Goal: Task Accomplishment & Management: Complete application form

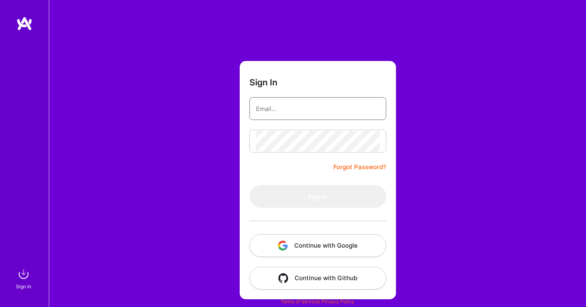
type input "[EMAIL_ADDRESS][DOMAIN_NAME]"
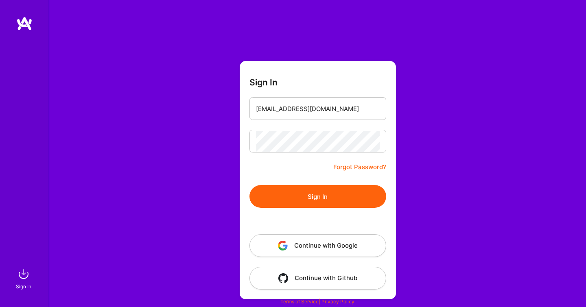
click at [259, 199] on button "Sign In" at bounding box center [318, 196] width 137 height 23
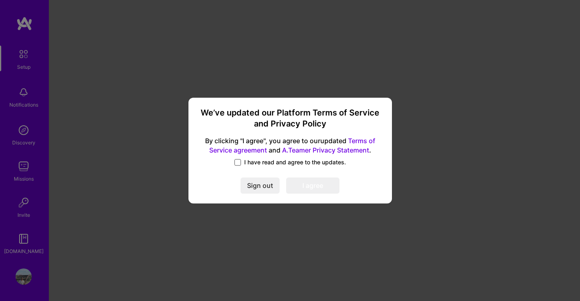
click at [240, 161] on span at bounding box center [238, 162] width 7 height 7
click at [0, 0] on input "I have read and agree to the updates." at bounding box center [0, 0] width 0 height 0
click at [320, 187] on button "I agree" at bounding box center [312, 186] width 53 height 16
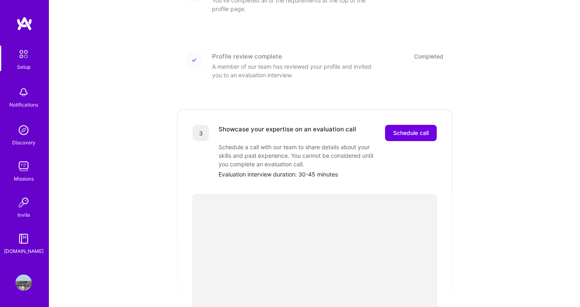
scroll to position [143, 0]
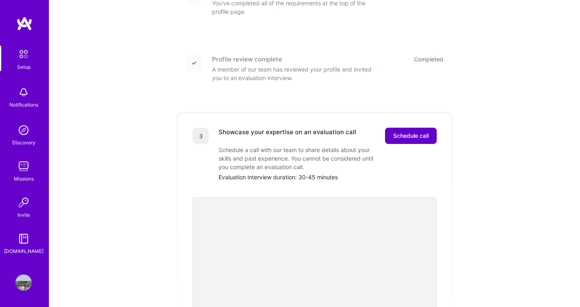
click at [412, 132] on span "Schedule call" at bounding box center [410, 136] width 35 height 8
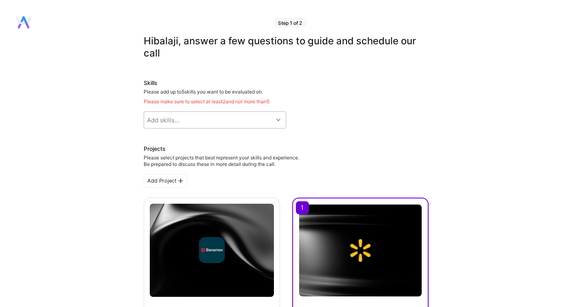
click at [280, 119] on icon at bounding box center [278, 120] width 4 height 4
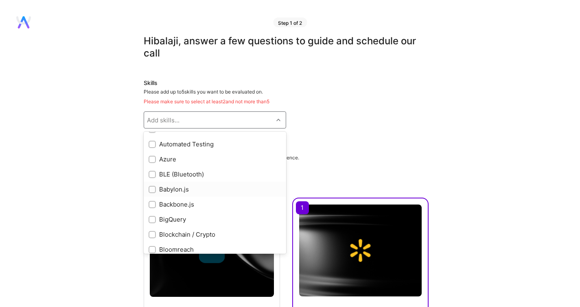
scroll to position [599, 0]
click at [151, 158] on input "checkbox" at bounding box center [153, 161] width 6 height 6
checkbox input "true"
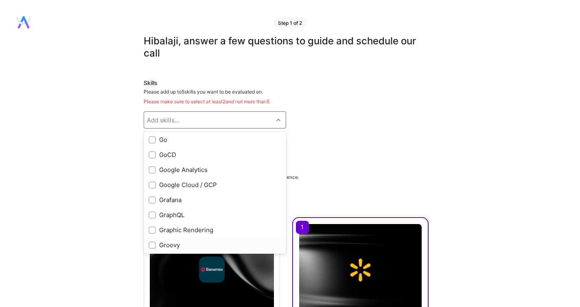
scroll to position [2003, 0]
click at [154, 188] on input "checkbox" at bounding box center [153, 188] width 6 height 6
checkbox input "true"
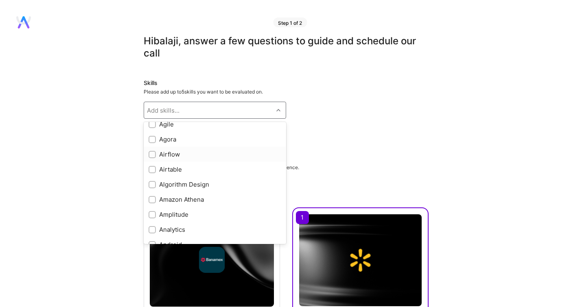
scroll to position [264, 0]
click at [150, 152] on div at bounding box center [152, 153] width 7 height 7
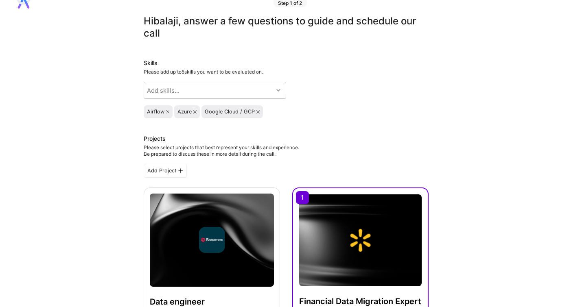
scroll to position [0, 0]
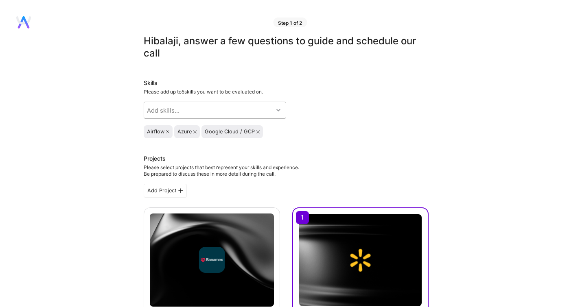
click at [274, 110] on div at bounding box center [279, 110] width 13 height 11
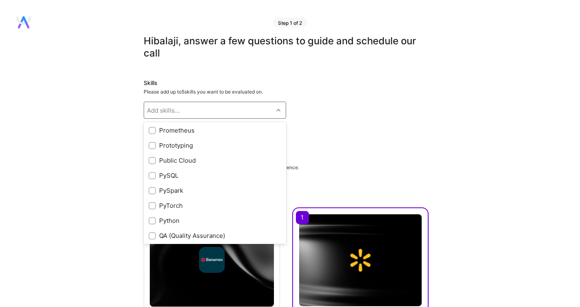
scroll to position [3342, 0]
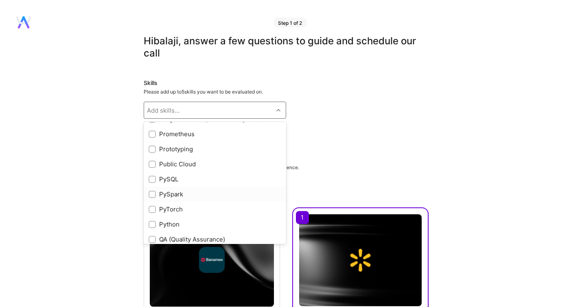
click at [152, 198] on input "checkbox" at bounding box center [153, 195] width 6 height 6
checkbox input "true"
click at [153, 183] on input "checkbox" at bounding box center [153, 180] width 6 height 6
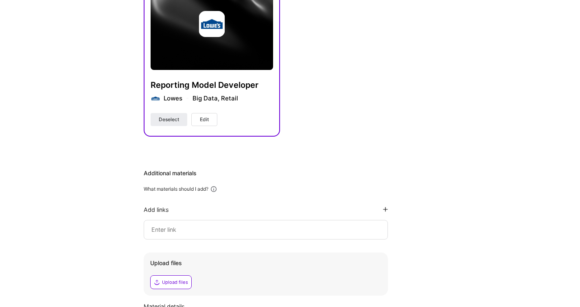
scroll to position [532, 0]
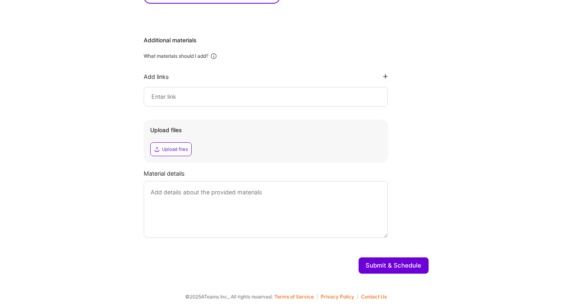
click at [383, 261] on button "Submit & Schedule" at bounding box center [394, 266] width 70 height 16
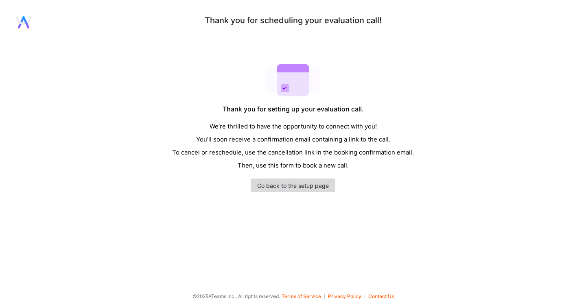
click at [322, 184] on link "Go back to the setup page" at bounding box center [293, 186] width 85 height 14
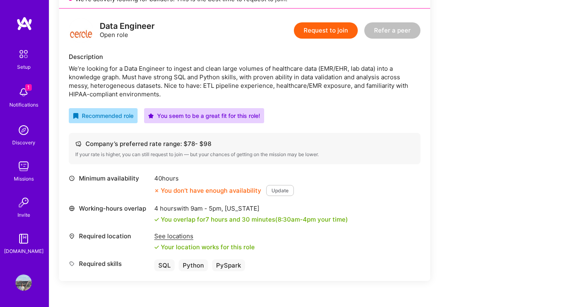
scroll to position [201, 0]
click at [282, 186] on button "Update" at bounding box center [280, 190] width 28 height 11
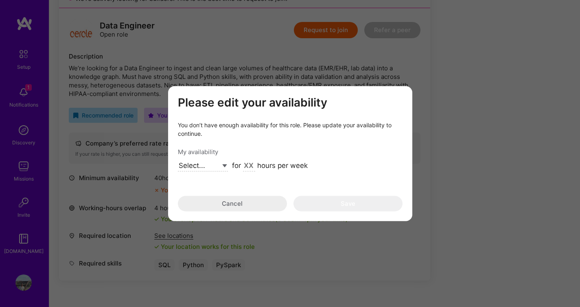
click at [226, 165] on select "Select... Right Now Future Date Not Available" at bounding box center [203, 166] width 50 height 11
select select "Right Now"
click at [178, 161] on select "Select... Right Now Future Date Not Available" at bounding box center [203, 166] width 50 height 11
click at [253, 168] on input "modal" at bounding box center [249, 166] width 12 height 11
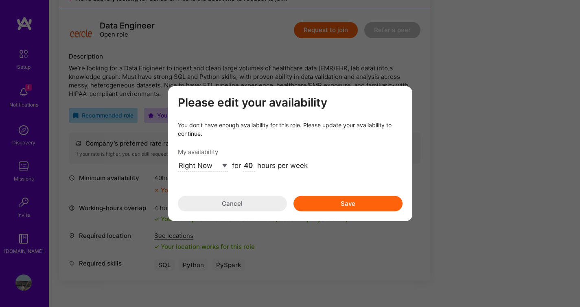
type input "40"
click at [318, 205] on button "Save" at bounding box center [348, 203] width 109 height 15
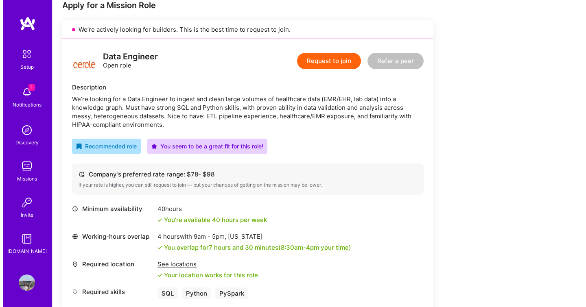
scroll to position [170, 0]
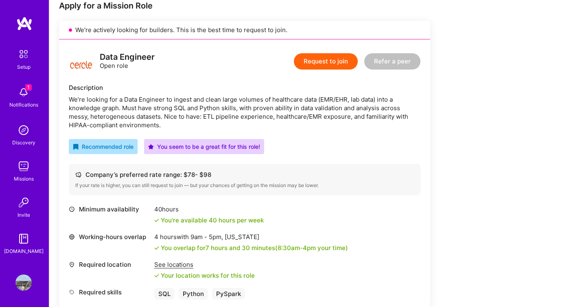
click at [332, 60] on button "Request to join" at bounding box center [326, 61] width 64 height 16
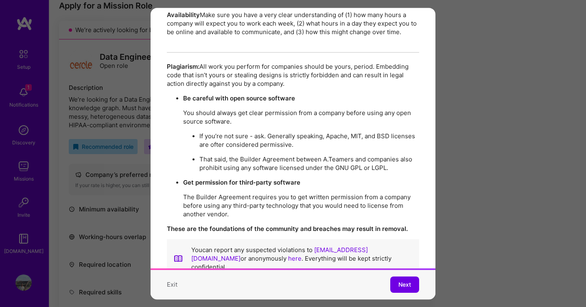
scroll to position [1404, 0]
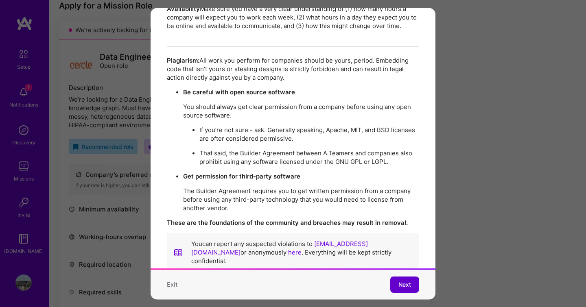
click at [408, 281] on button "Next" at bounding box center [405, 285] width 29 height 16
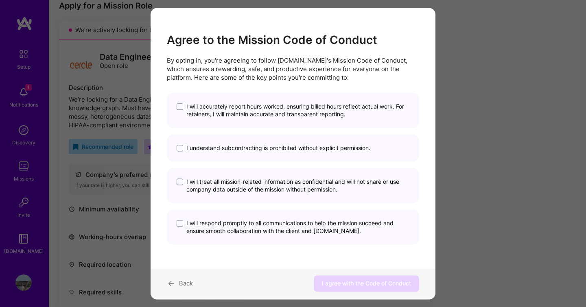
scroll to position [0, 0]
click at [179, 108] on span "modal" at bounding box center [180, 107] width 7 height 7
click at [0, 0] on input "I will accurately report hours worked, ensuring billed hours reflect actual wor…" at bounding box center [0, 0] width 0 height 0
click at [179, 156] on div "I understand subcontracting is prohibited without explicit permission." at bounding box center [293, 148] width 252 height 27
click at [182, 150] on span "modal" at bounding box center [180, 148] width 7 height 7
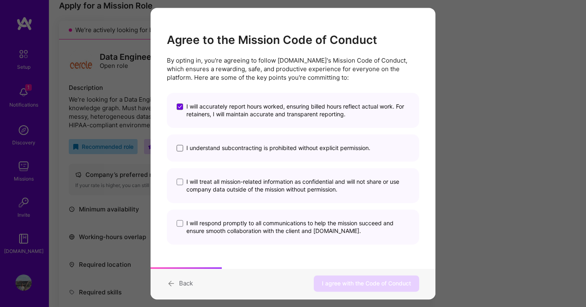
click at [0, 0] on input "I understand subcontracting is prohibited without explicit permission." at bounding box center [0, 0] width 0 height 0
click at [180, 181] on span "modal" at bounding box center [180, 182] width 7 height 7
click at [0, 0] on input "I will treat all mission-related information as confidential and will not share…" at bounding box center [0, 0] width 0 height 0
click at [180, 217] on div "I will respond promptly to all communications to help the mission succeed and e…" at bounding box center [293, 227] width 252 height 35
click at [182, 226] on span "modal" at bounding box center [180, 224] width 7 height 7
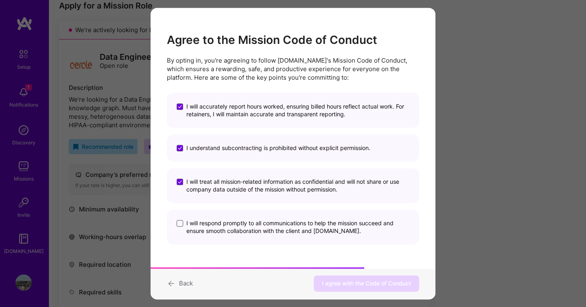
click at [0, 0] on input "I will respond promptly to all communications to help the mission succeed and e…" at bounding box center [0, 0] width 0 height 0
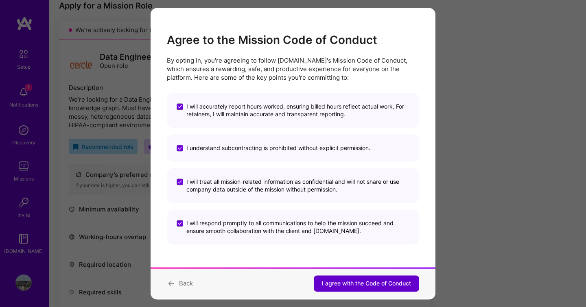
click at [367, 281] on span "I agree with the Code of Conduct" at bounding box center [366, 284] width 89 height 8
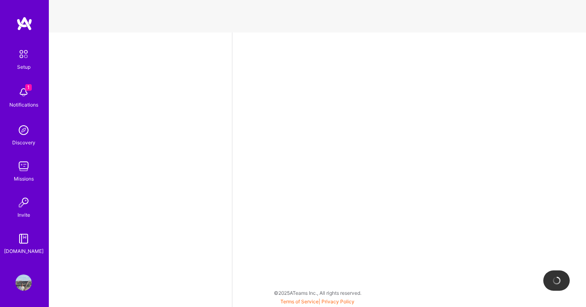
select select "US"
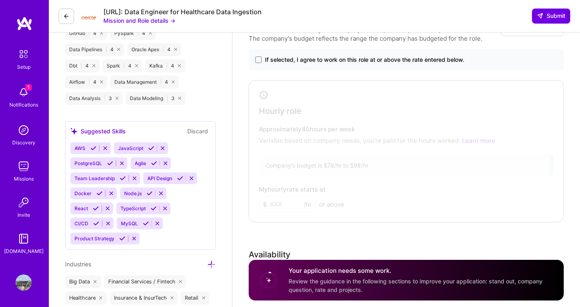
scroll to position [515, 0]
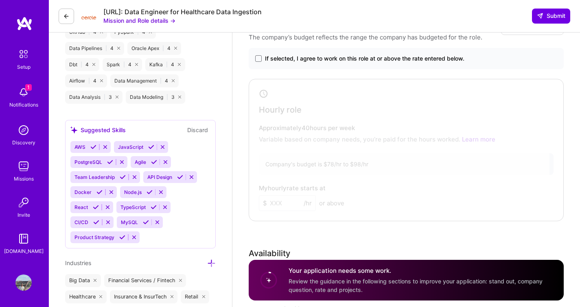
click at [16, 107] on div "Notifications" at bounding box center [23, 105] width 29 height 9
click at [26, 97] on div "Setup 1 Notifications Discovery Missions Invite [DOMAIN_NAME]" at bounding box center [24, 151] width 49 height 210
